Goal: Task Accomplishment & Management: Use online tool/utility

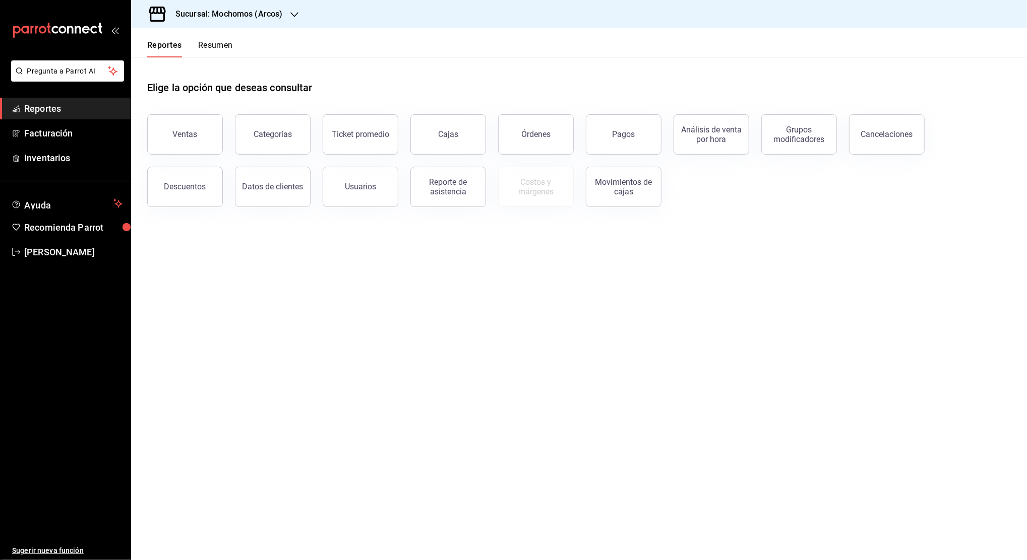
drag, startPoint x: 183, startPoint y: 129, endPoint x: 189, endPoint y: 122, distance: 8.2
click at [183, 129] on button "Ventas" at bounding box center [185, 134] width 76 height 40
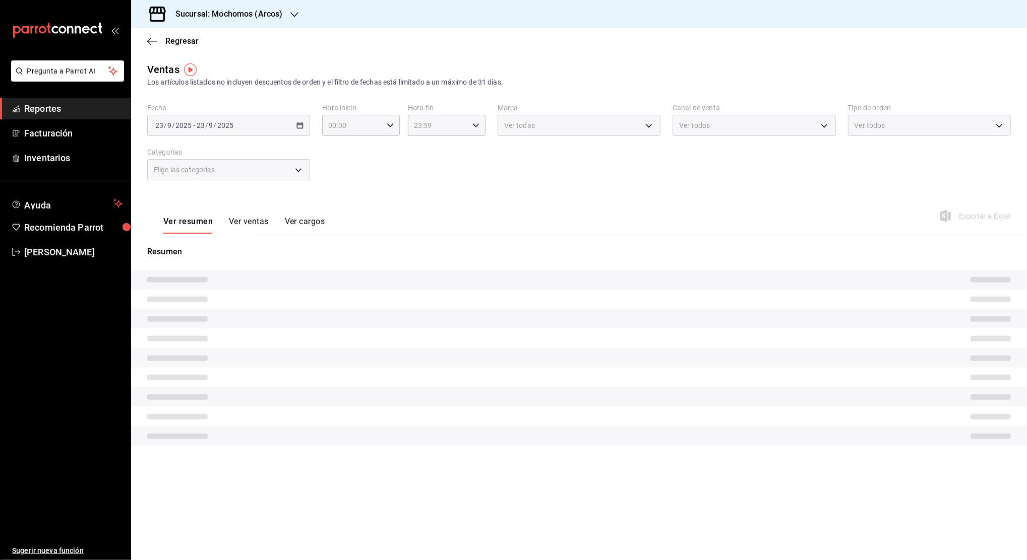
click at [291, 15] on icon "button" at bounding box center [294, 15] width 8 height 8
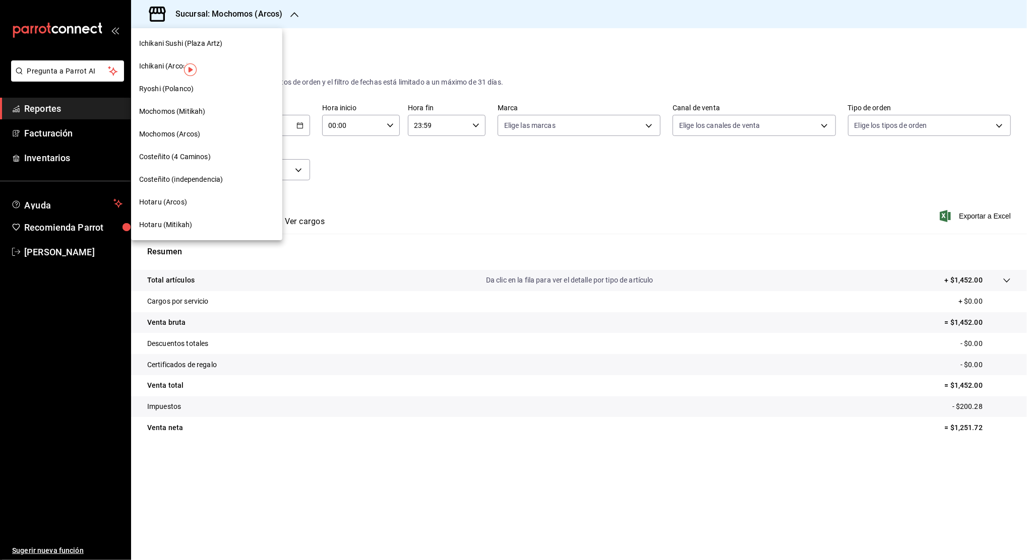
click at [164, 71] on span "Ichikani (Arcos)" at bounding box center [164, 66] width 50 height 11
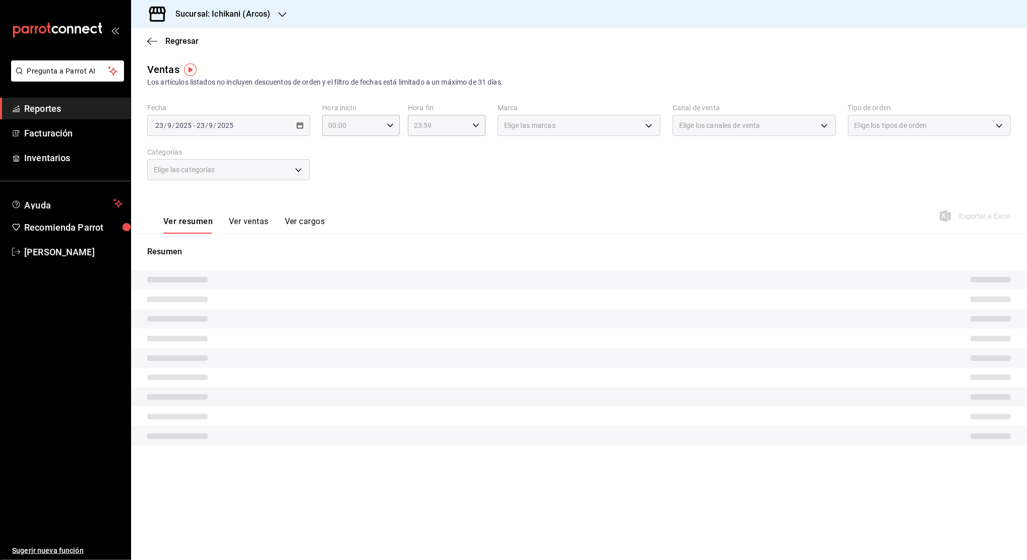
click at [303, 127] on div "[DATE] [DATE] - [DATE] [DATE]" at bounding box center [228, 125] width 163 height 21
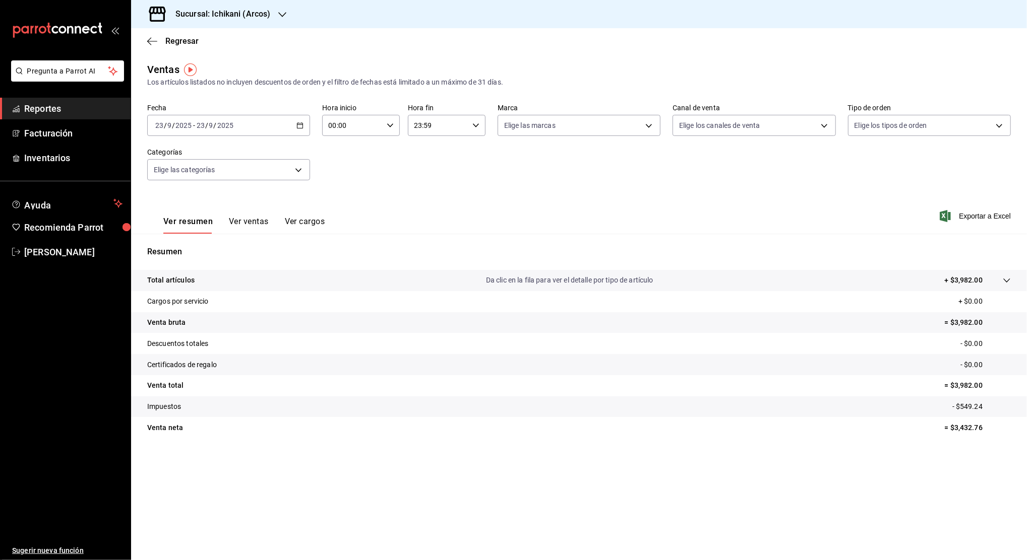
click at [300, 125] on \(Stroke\) "button" at bounding box center [300, 124] width 6 height 1
click at [199, 248] on span "Rango de fechas" at bounding box center [195, 246] width 78 height 11
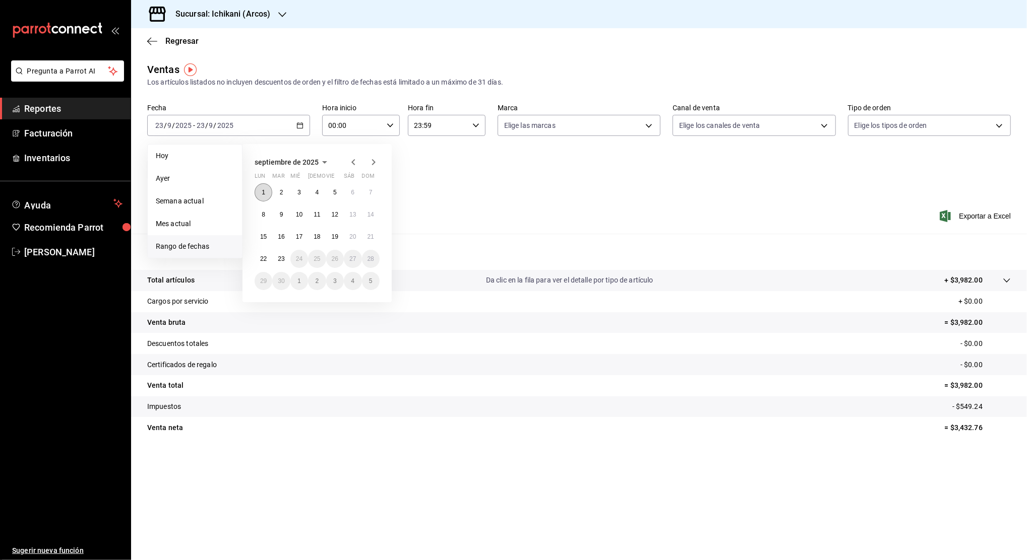
click at [264, 192] on abbr "1" at bounding box center [264, 192] width 4 height 7
click at [282, 254] on button "23" at bounding box center [281, 259] width 18 height 18
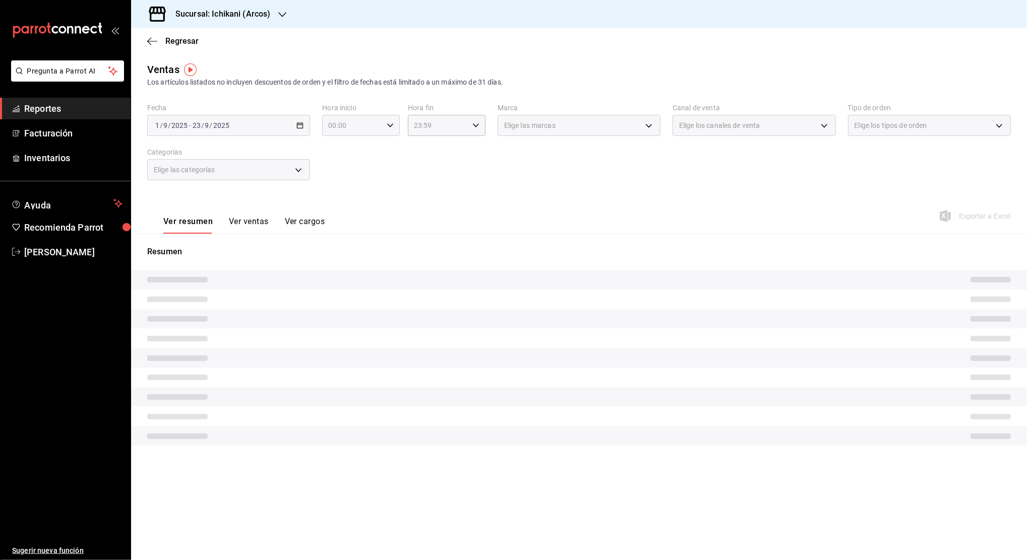
click at [392, 123] on icon "button" at bounding box center [390, 125] width 7 height 7
click at [343, 202] on span "05" at bounding box center [341, 205] width 23 height 8
type input "05:00"
click at [382, 150] on span "00" at bounding box center [380, 151] width 23 height 8
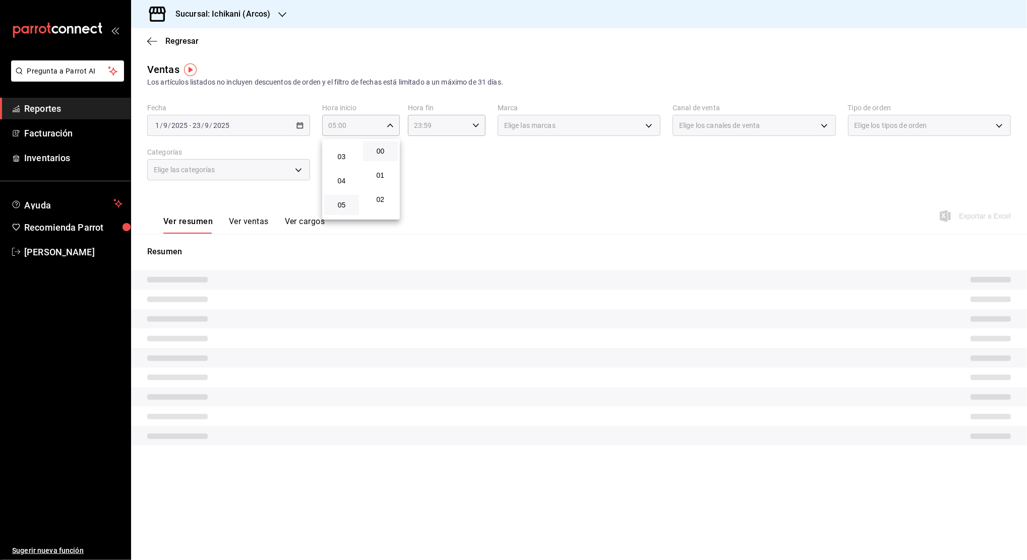
click at [422, 123] on div at bounding box center [513, 280] width 1027 height 560
click at [423, 123] on div "00 01 02 03 04 05 06 07 08 09 10 11 12 13 14 15 16 17 18 19 20 21 22 23 00 01 0…" at bounding box center [513, 281] width 1027 height 557
drag, startPoint x: 464, startPoint y: 123, endPoint x: 473, endPoint y: 123, distance: 8.6
click at [473, 123] on icon "button" at bounding box center [475, 125] width 7 height 7
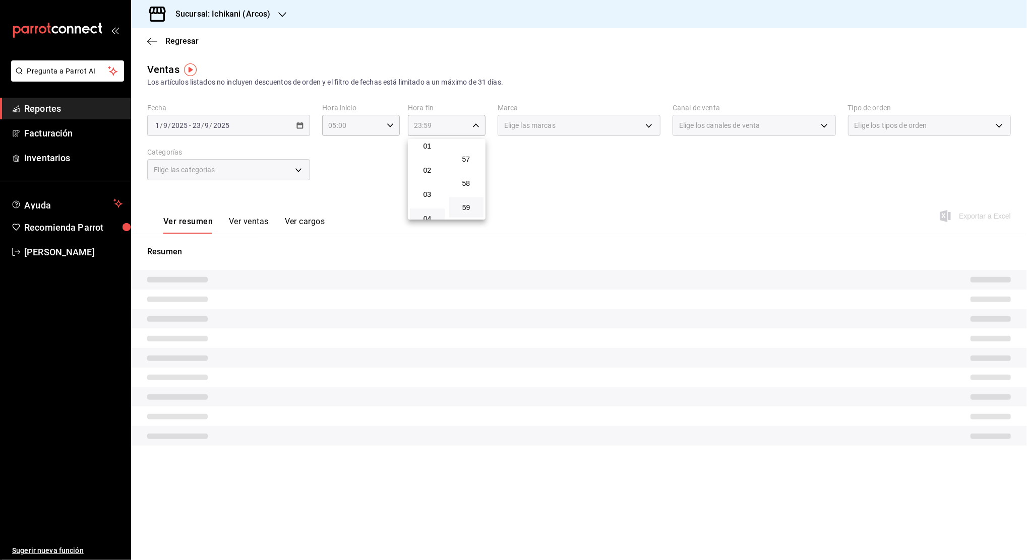
click at [426, 212] on button "04" at bounding box center [427, 219] width 35 height 20
type input "04:59"
click at [458, 209] on span "59" at bounding box center [466, 208] width 23 height 8
click at [588, 178] on div at bounding box center [513, 280] width 1027 height 560
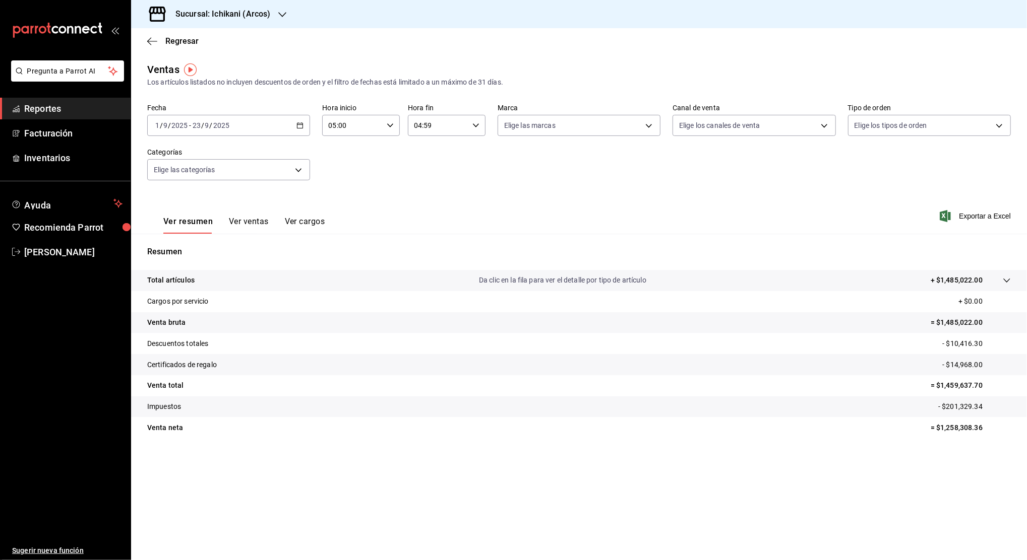
click at [987, 214] on span "Exportar a Excel" at bounding box center [975, 216] width 69 height 12
click at [279, 11] on icon "button" at bounding box center [282, 15] width 8 height 8
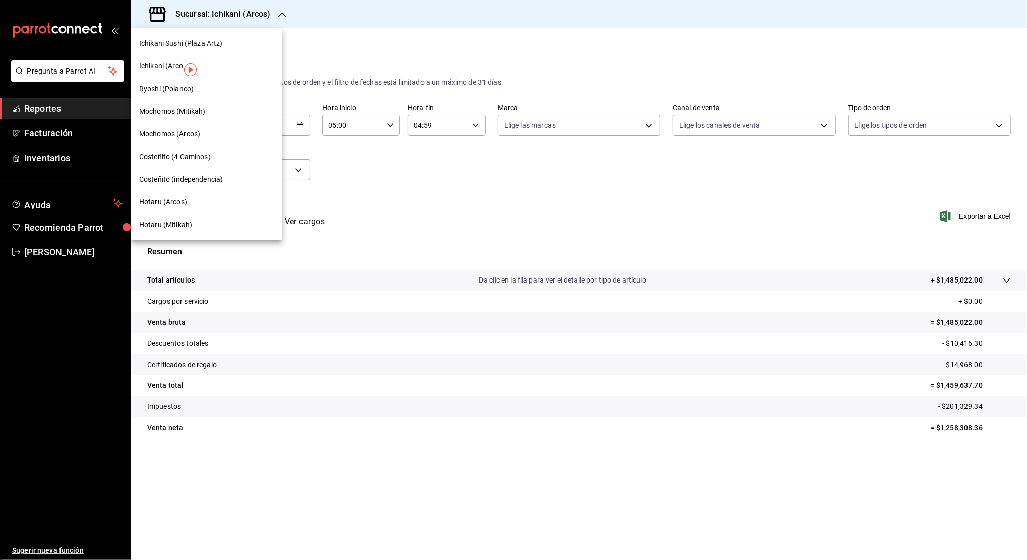
click at [181, 201] on span "Hotaru (Arcos)" at bounding box center [163, 202] width 48 height 11
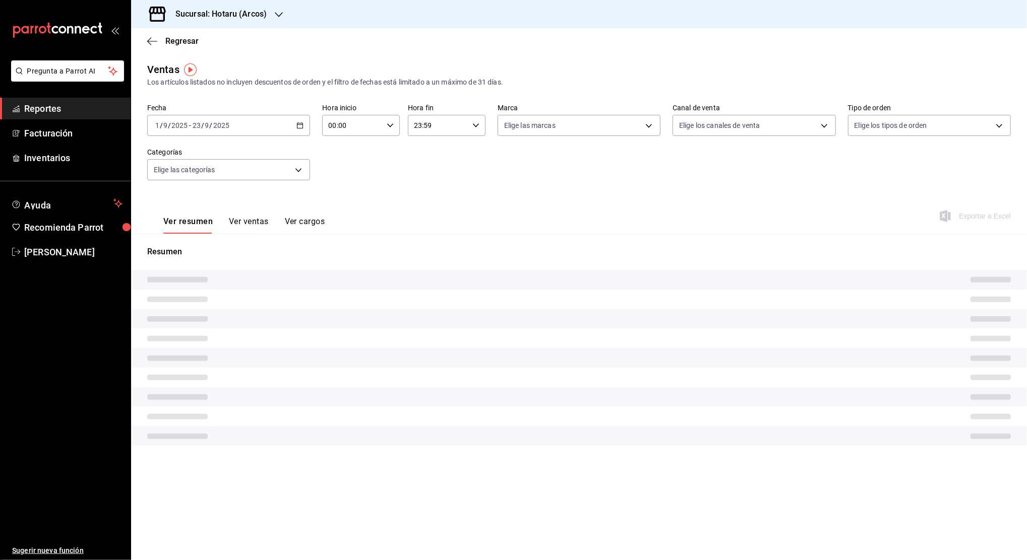
type input "05:00"
type input "04:59"
click at [304, 123] on div "[DATE] [DATE] - [DATE] [DATE]" at bounding box center [228, 125] width 163 height 21
click at [304, 126] on div "[DATE] [DATE] - [DATE] [DATE]" at bounding box center [228, 125] width 163 height 21
click at [980, 219] on div "Exportar a Excel" at bounding box center [975, 216] width 69 height 12
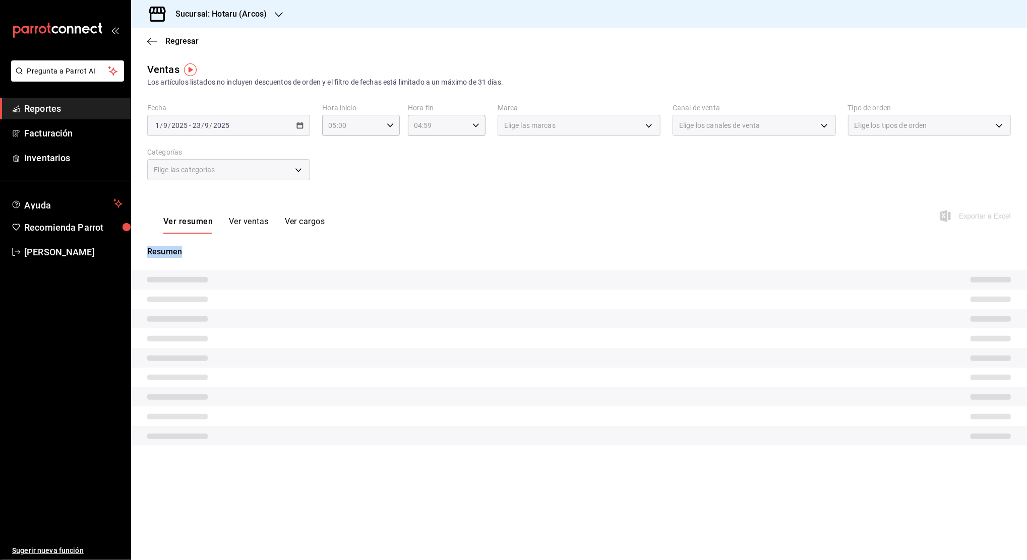
click at [980, 219] on div "Exportar a Excel" at bounding box center [975, 216] width 69 height 12
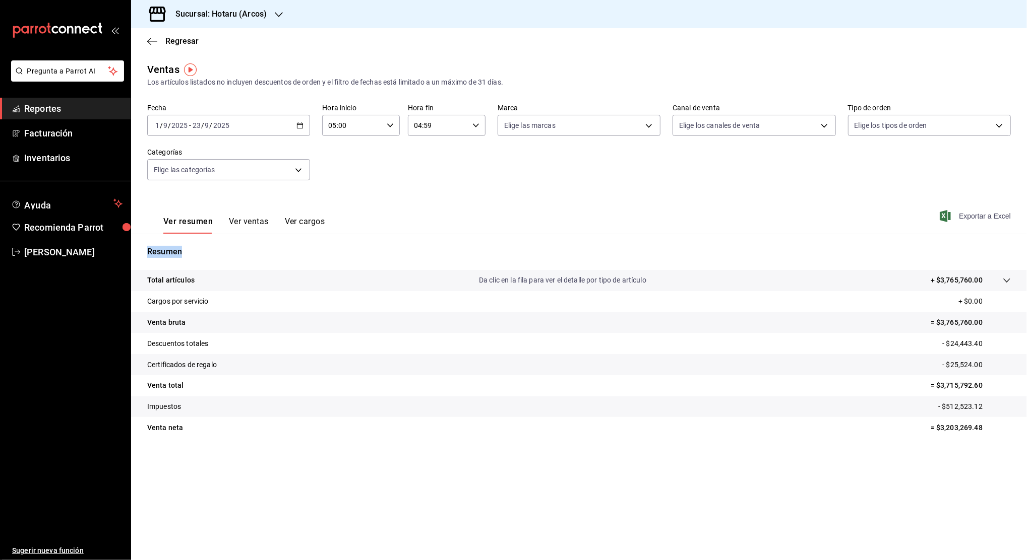
click at [980, 219] on span "Exportar a Excel" at bounding box center [975, 216] width 69 height 12
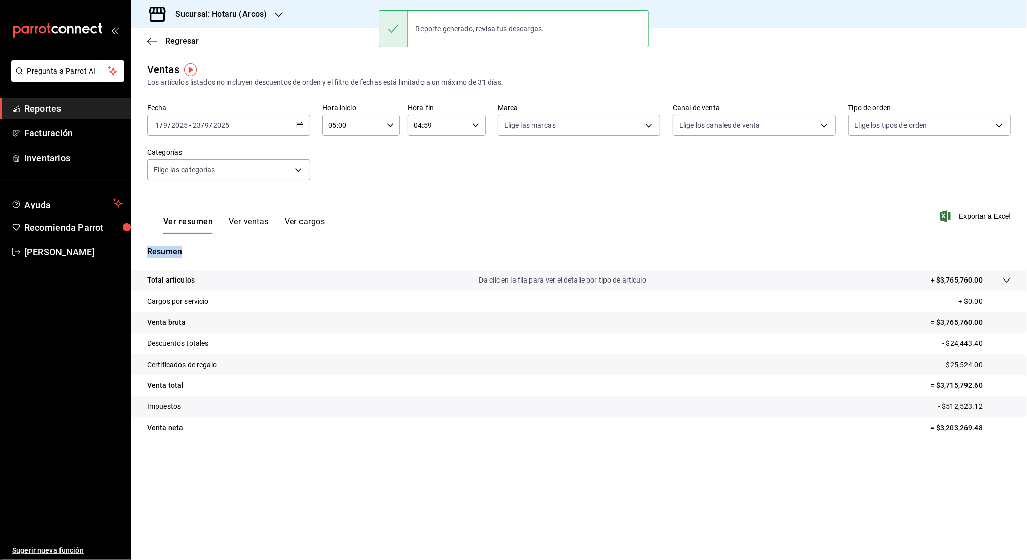
click at [277, 14] on icon "button" at bounding box center [279, 15] width 8 height 8
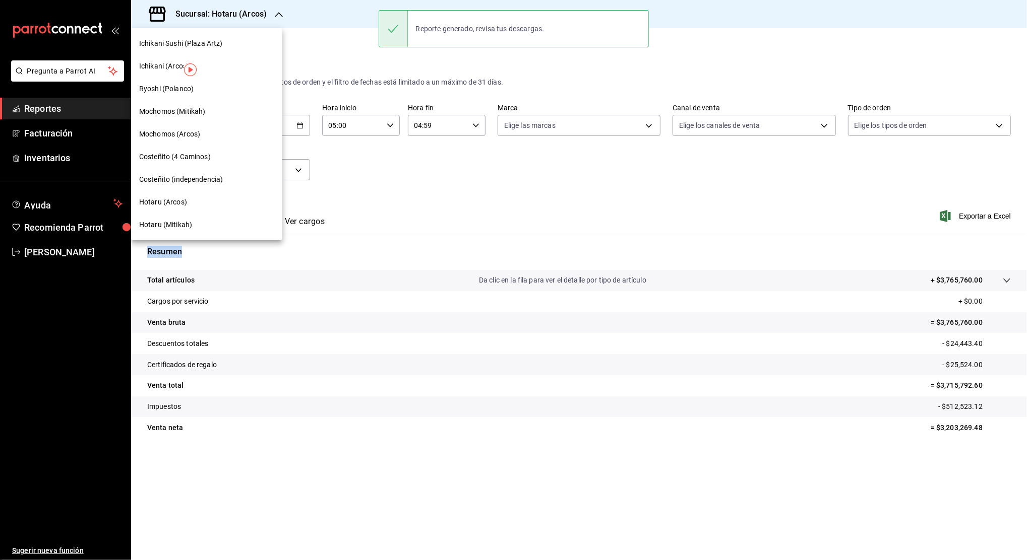
click at [192, 136] on span "Mochomos (Arcos)" at bounding box center [169, 134] width 61 height 11
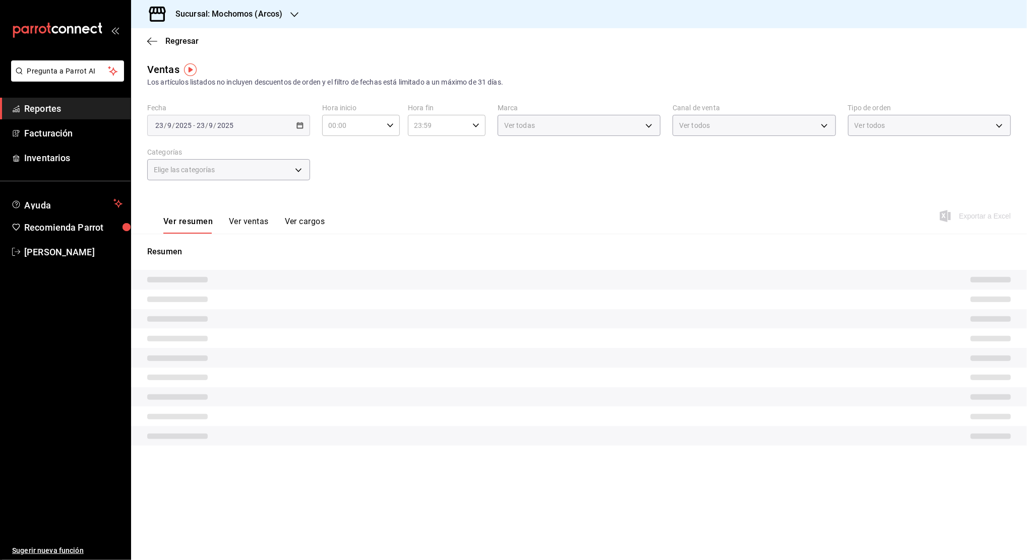
type input "05:00"
type input "04:59"
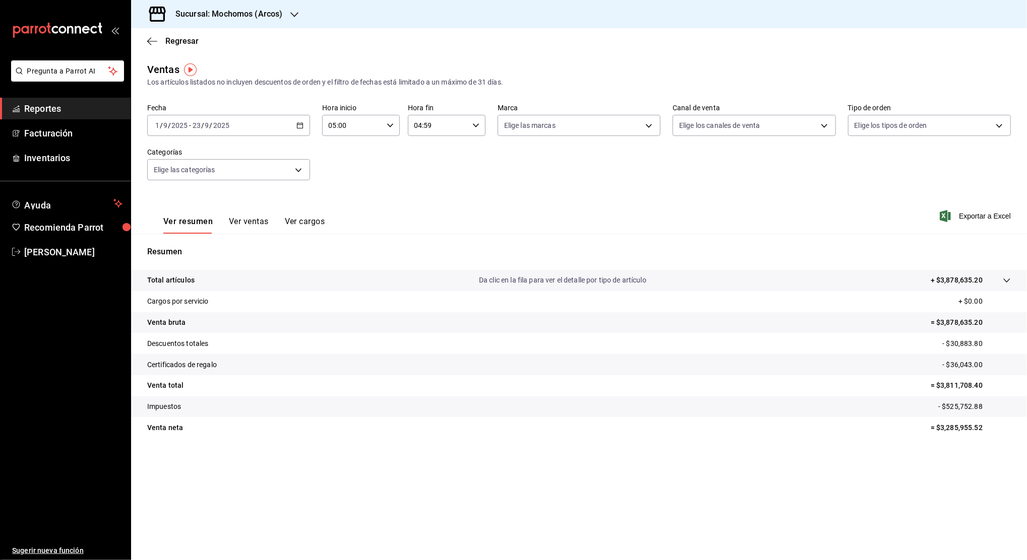
click at [293, 14] on icon "button" at bounding box center [294, 15] width 8 height 8
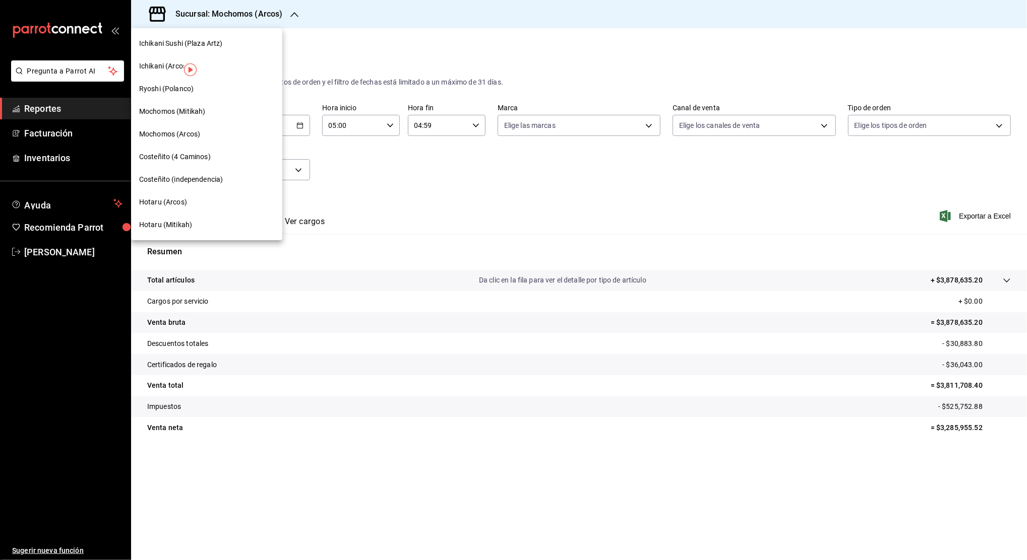
click at [177, 203] on span "Hotaru (Arcos)" at bounding box center [163, 202] width 48 height 11
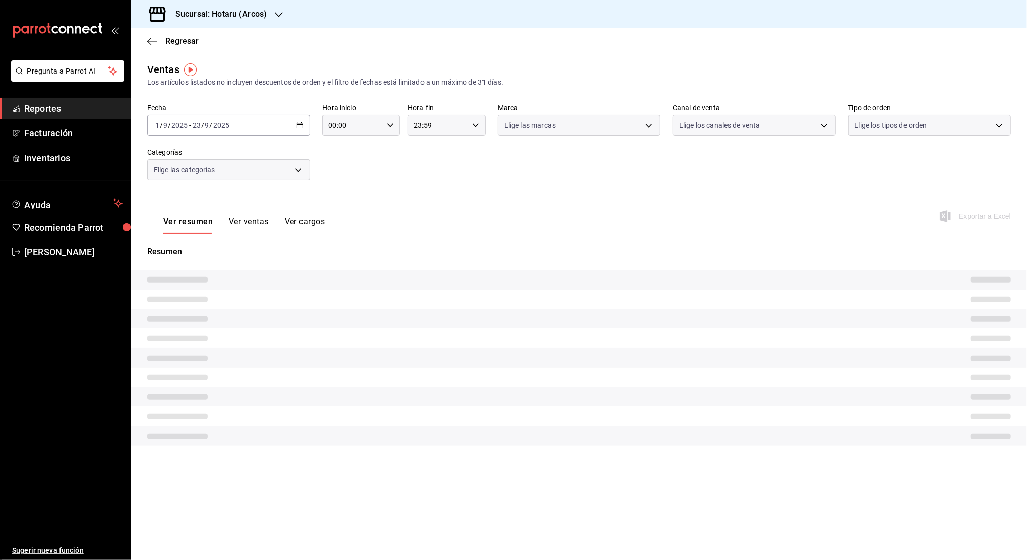
type input "05:00"
type input "04:59"
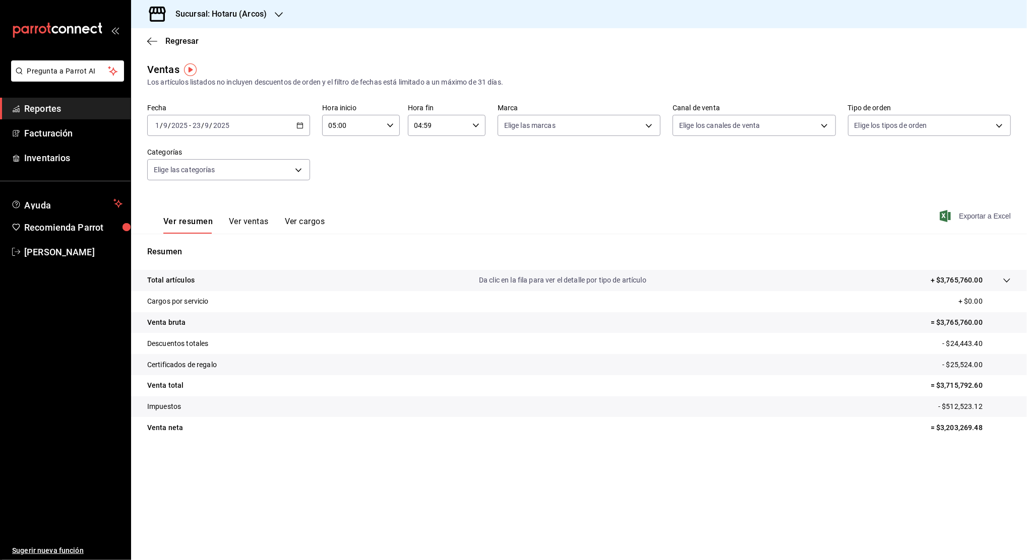
click at [990, 217] on span "Exportar a Excel" at bounding box center [975, 216] width 69 height 12
click at [273, 10] on div "Sucursal: Hotaru (Arcos)" at bounding box center [213, 14] width 148 height 28
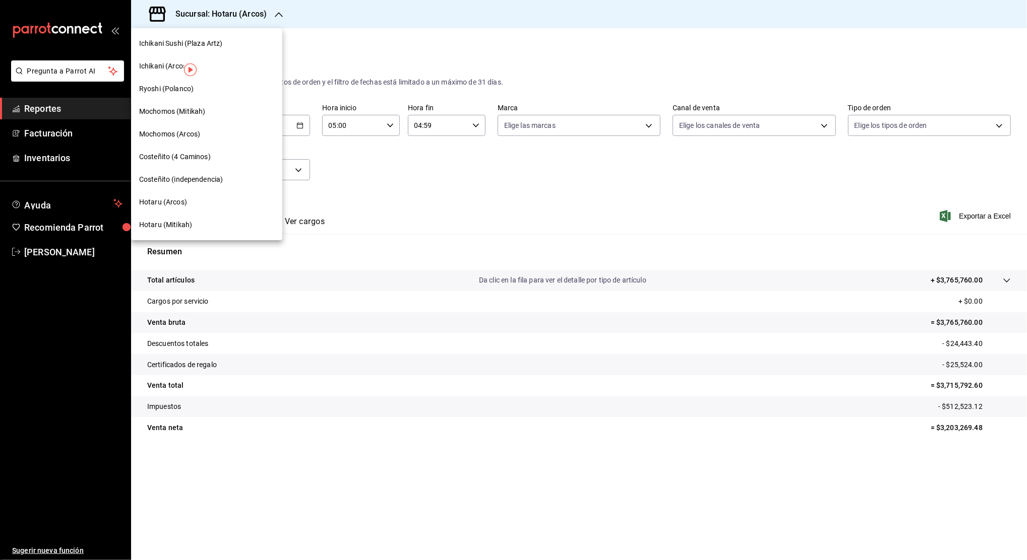
click at [199, 136] on span "Mochomos (Arcos)" at bounding box center [169, 134] width 61 height 11
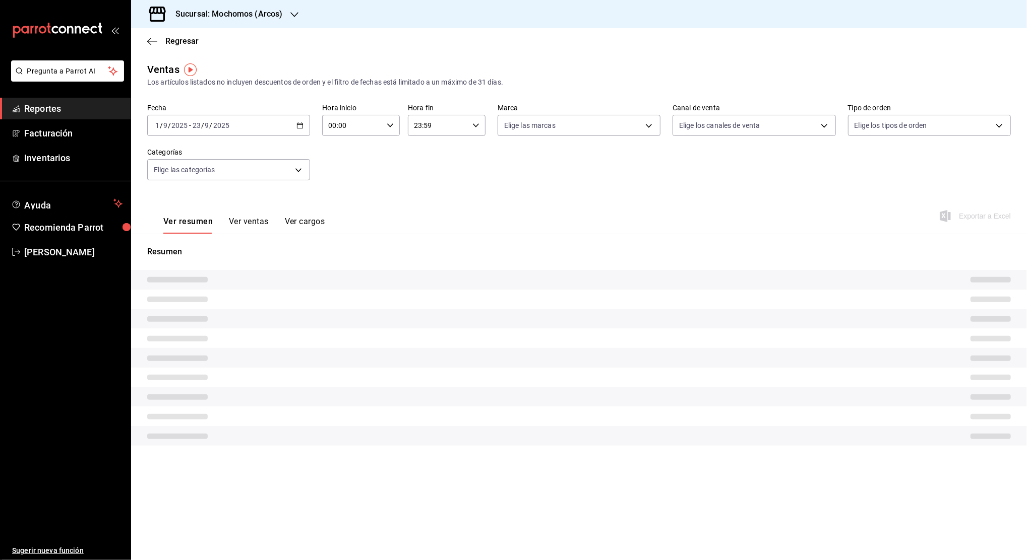
type input "05:00"
type input "04:59"
click at [681, 214] on div "Ver resumen Ver ventas Ver cargos Exportar a Excel" at bounding box center [579, 213] width 896 height 41
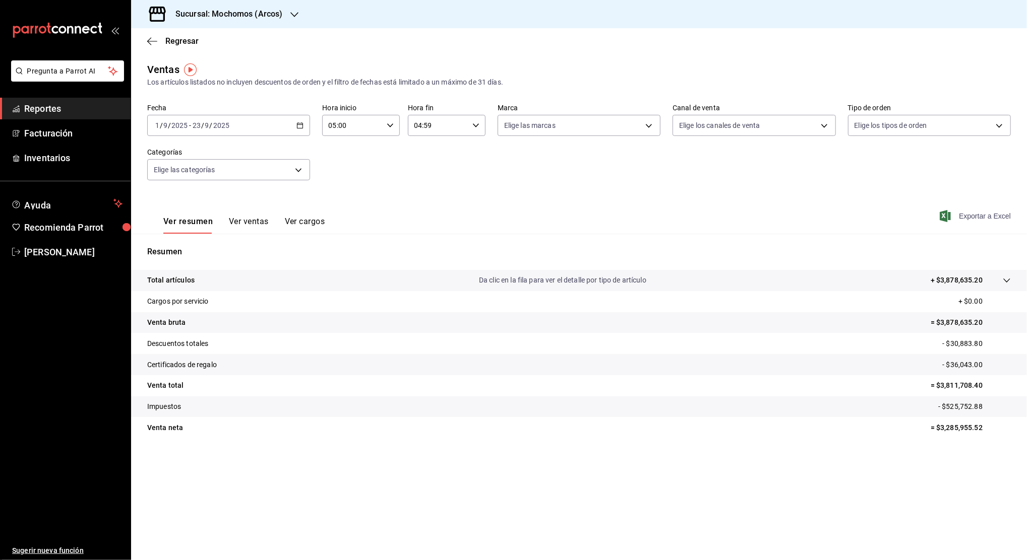
click at [993, 213] on span "Exportar a Excel" at bounding box center [975, 216] width 69 height 12
